Goal: Find specific page/section: Find specific page/section

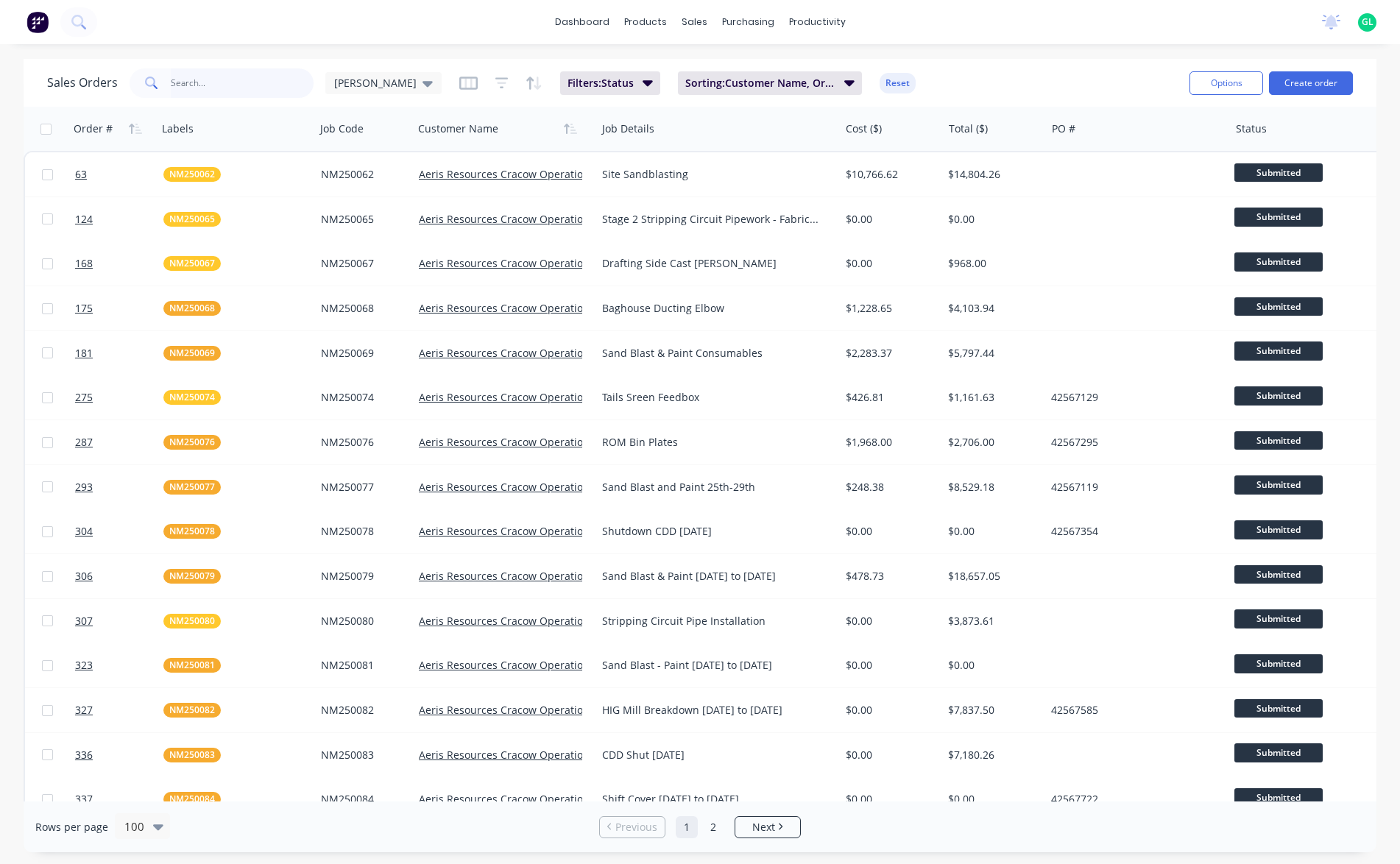
click at [192, 91] on input "text" at bounding box center [242, 83] width 143 height 29
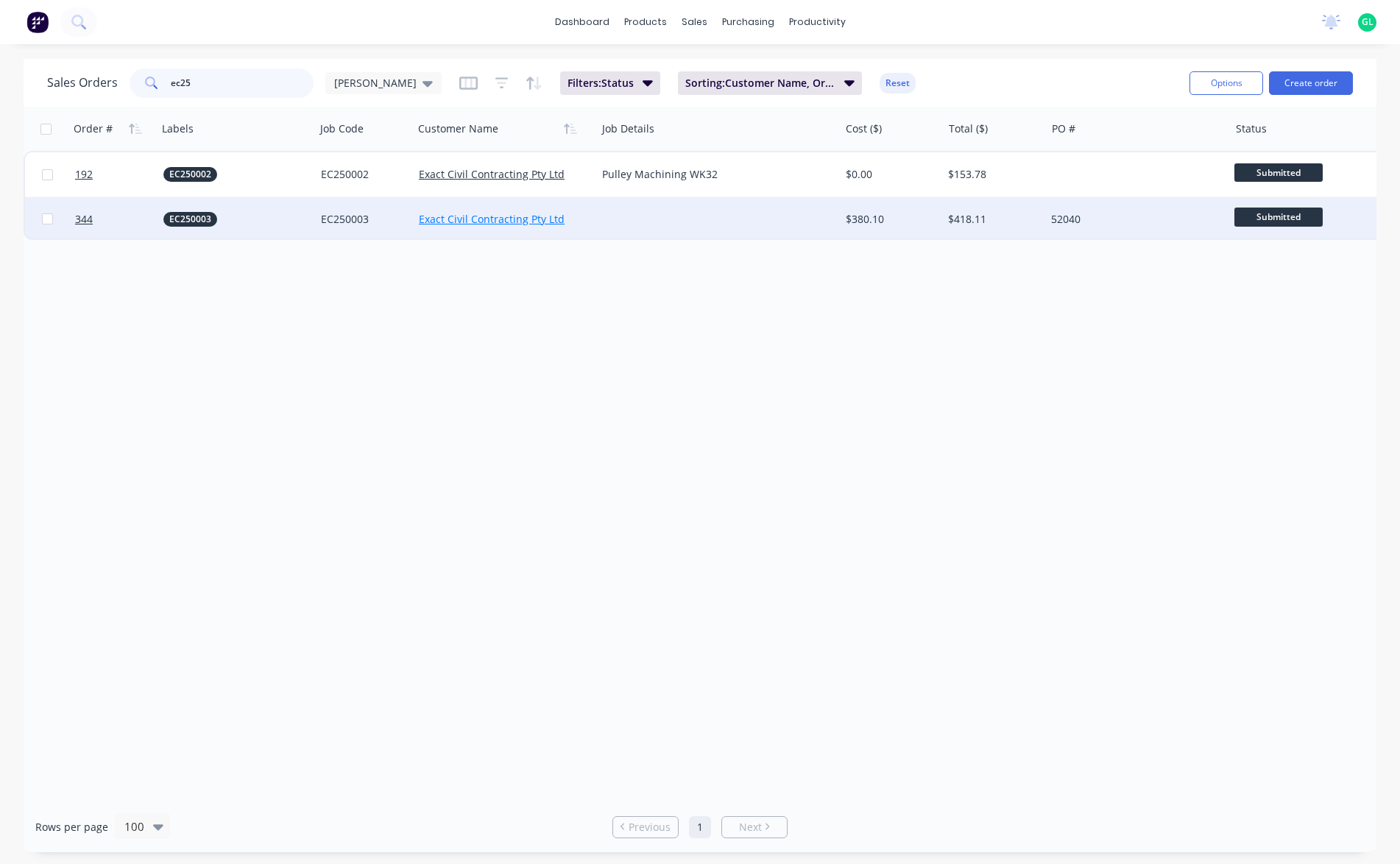
type input "ec25"
click at [526, 218] on link "Exact Civil Contracting Pty Ltd" at bounding box center [491, 218] width 145 height 14
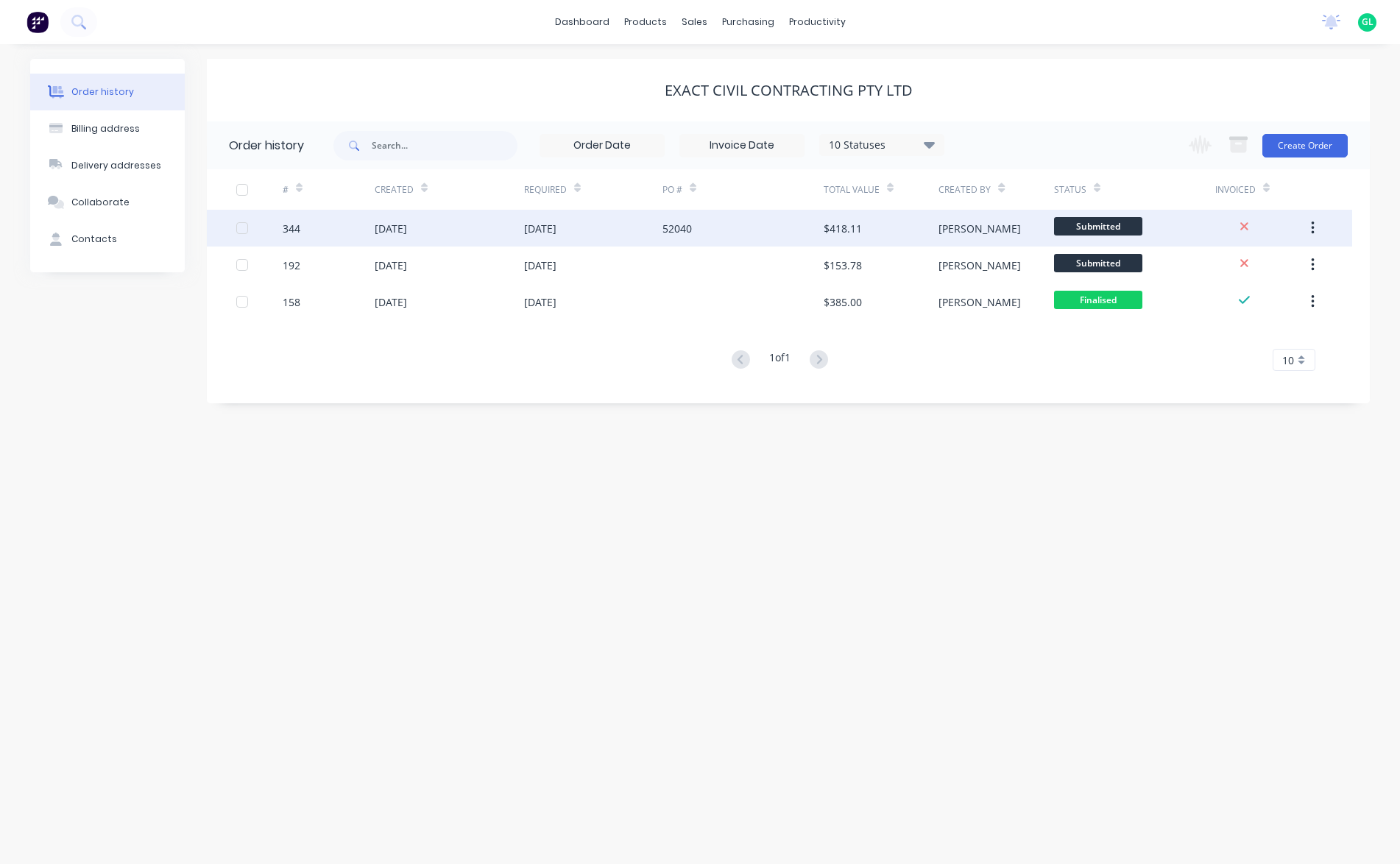
click at [522, 227] on div "[DATE]" at bounding box center [449, 228] width 150 height 37
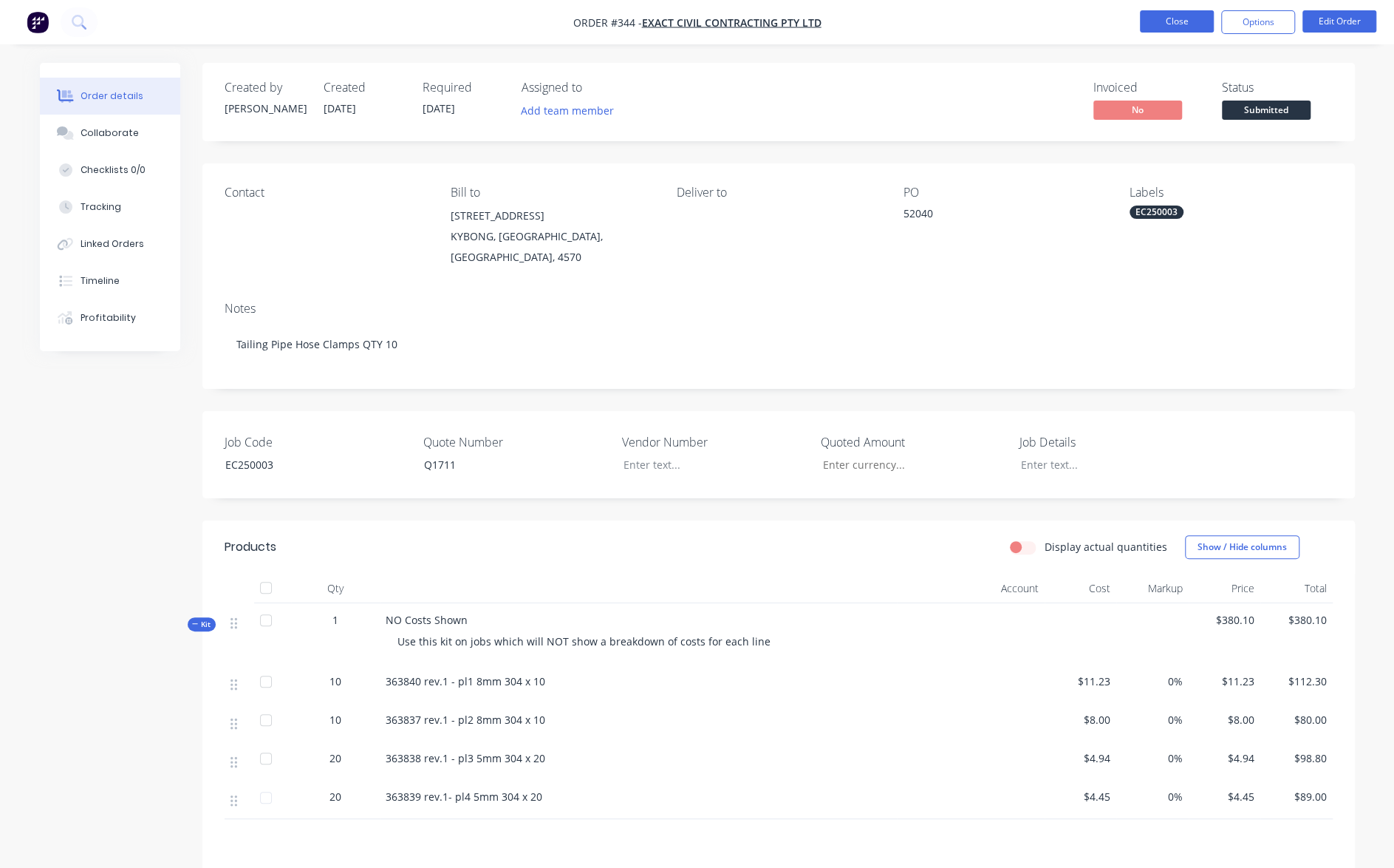
click at [1172, 15] on button "Close" at bounding box center [1177, 21] width 74 height 22
